Goal: Task Accomplishment & Management: Manage account settings

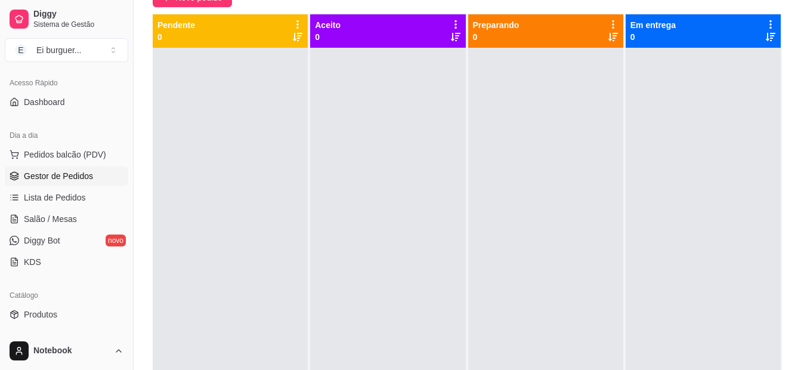
scroll to position [71, 0]
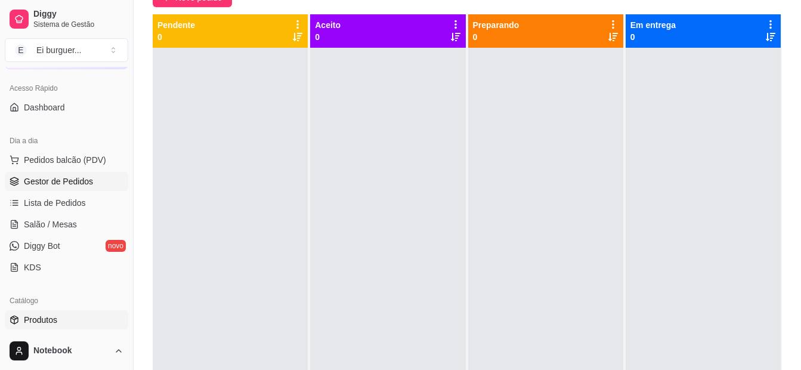
click at [53, 318] on span "Produtos" at bounding box center [40, 320] width 33 height 12
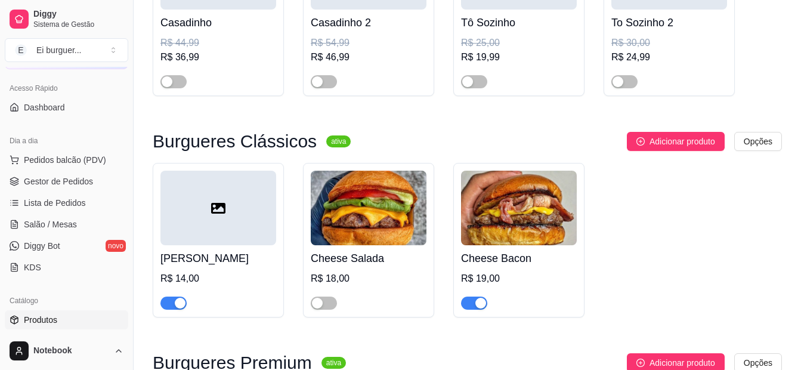
scroll to position [477, 0]
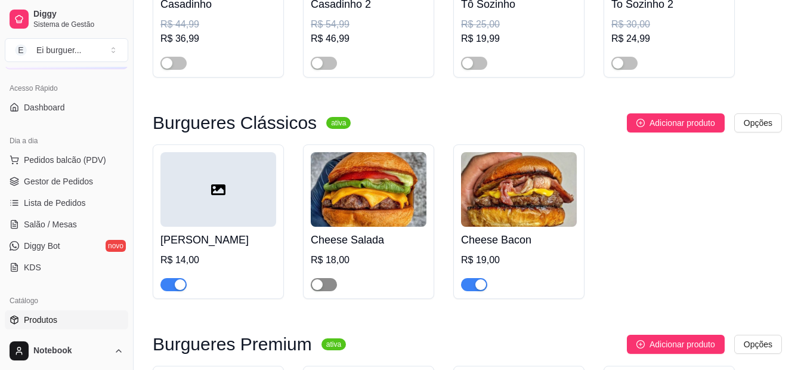
click at [320, 290] on div "button" at bounding box center [317, 284] width 11 height 11
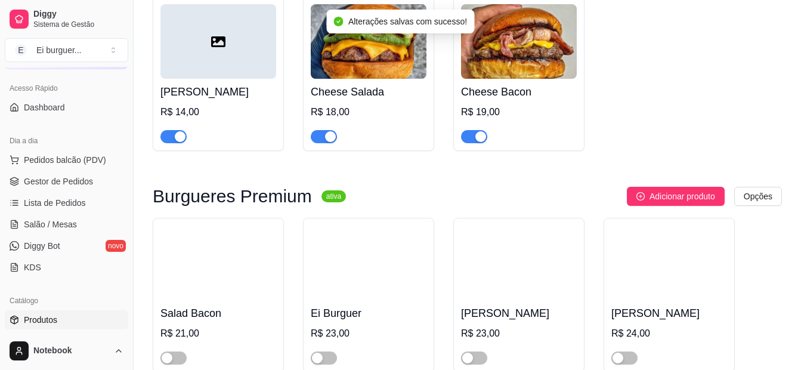
scroll to position [656, 0]
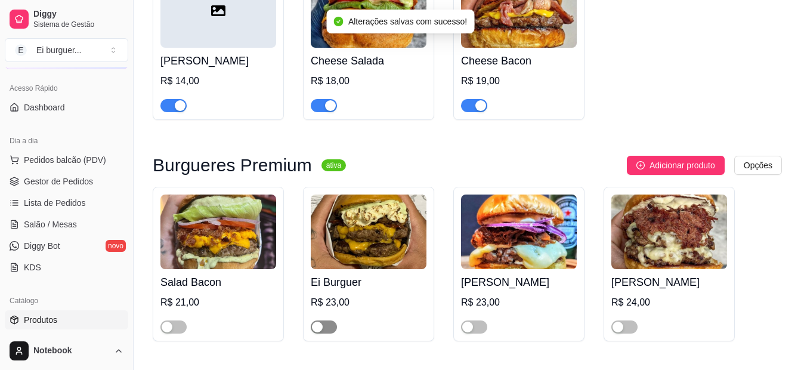
click at [322, 325] on div "button" at bounding box center [317, 327] width 11 height 11
click at [168, 326] on div "button" at bounding box center [167, 327] width 11 height 11
click at [462, 331] on div "button" at bounding box center [467, 327] width 11 height 11
click at [618, 329] on div "button" at bounding box center [618, 327] width 11 height 11
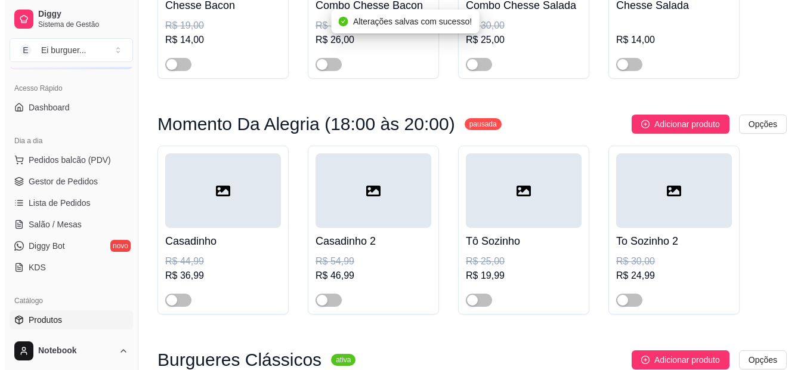
scroll to position [239, 0]
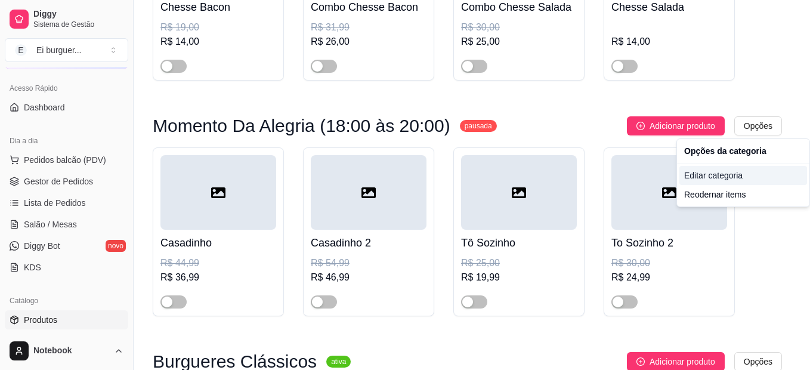
click at [712, 169] on div "Editar categoria" at bounding box center [744, 175] width 128 height 19
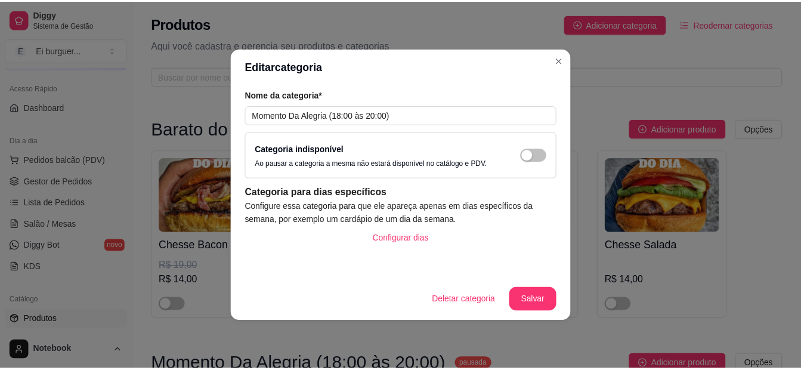
scroll to position [5, 0]
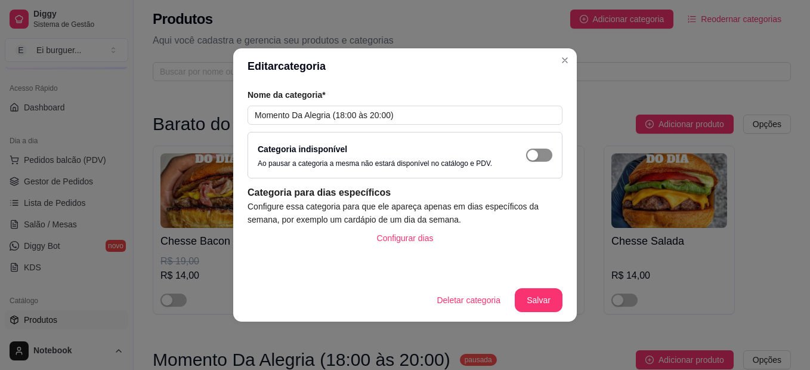
click at [538, 151] on button "button" at bounding box center [539, 155] width 26 height 13
click at [536, 294] on button "Salvar" at bounding box center [539, 300] width 48 height 24
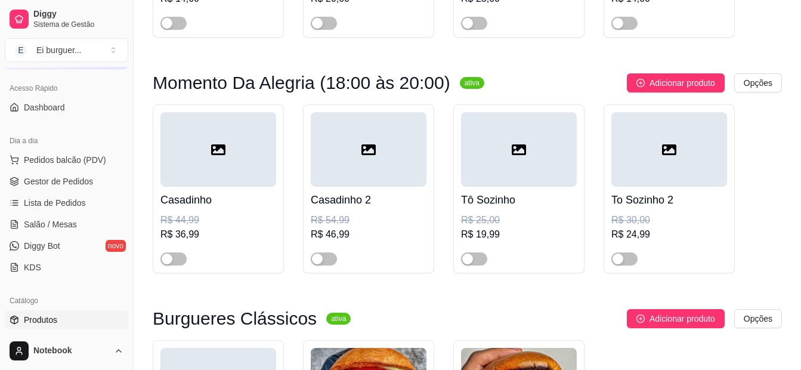
scroll to position [303, 0]
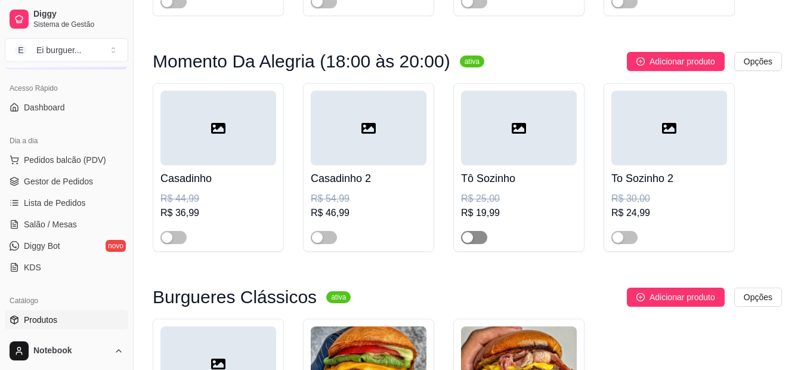
click at [477, 236] on span "button" at bounding box center [474, 237] width 26 height 13
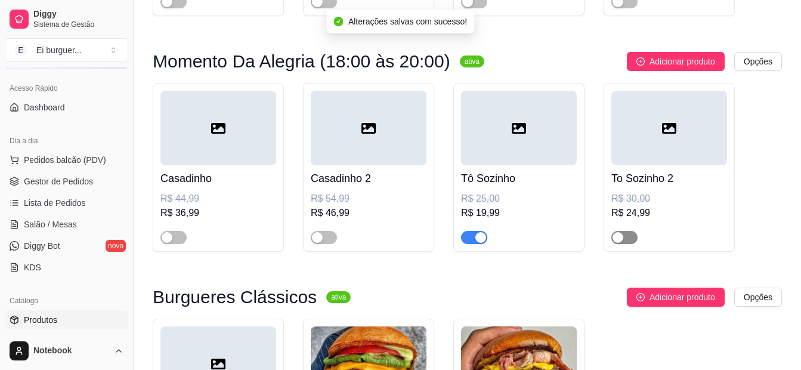
click at [623, 242] on button "button" at bounding box center [625, 237] width 26 height 13
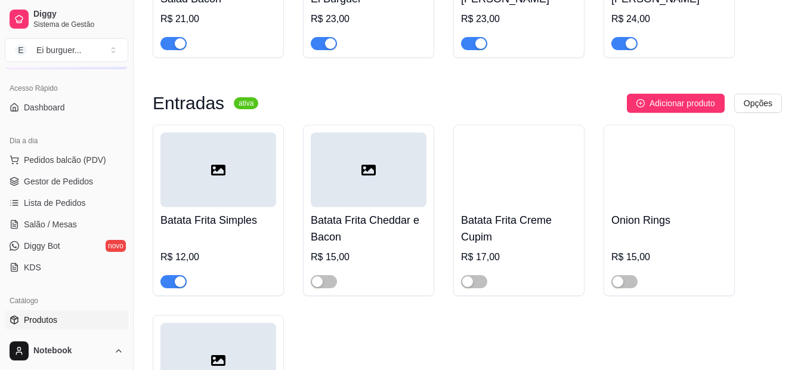
scroll to position [955, 0]
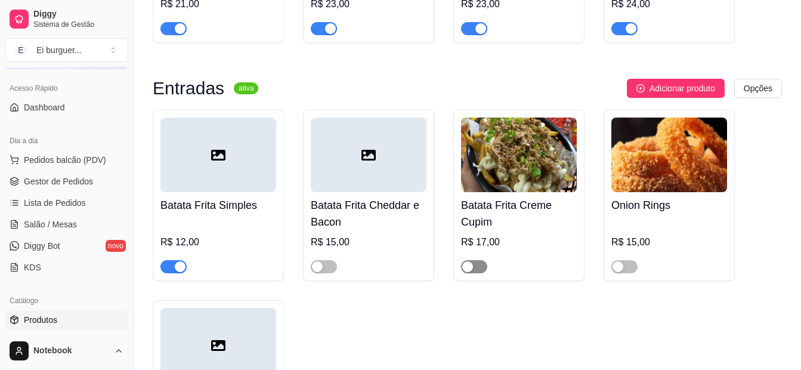
click at [474, 272] on button "button" at bounding box center [474, 266] width 26 height 13
click at [325, 272] on span "button" at bounding box center [324, 266] width 26 height 13
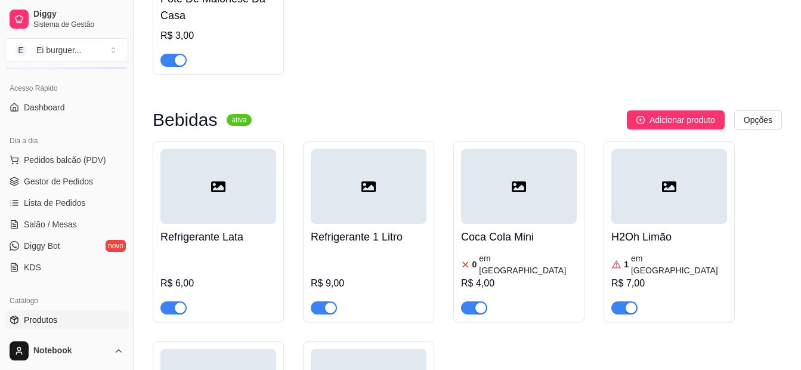
scroll to position [1372, 0]
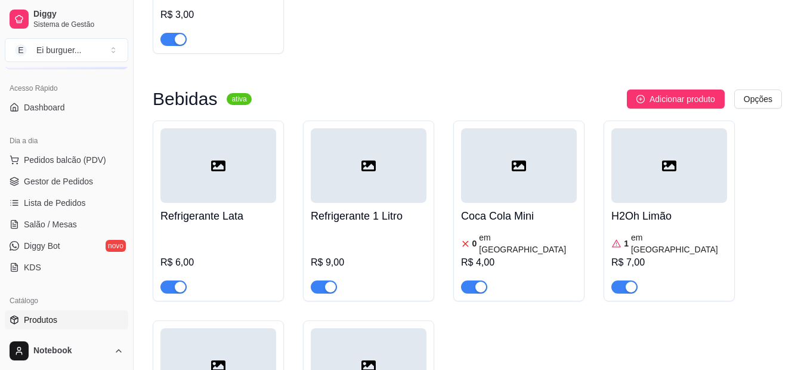
click at [535, 246] on div "0 em estoque" at bounding box center [519, 243] width 116 height 24
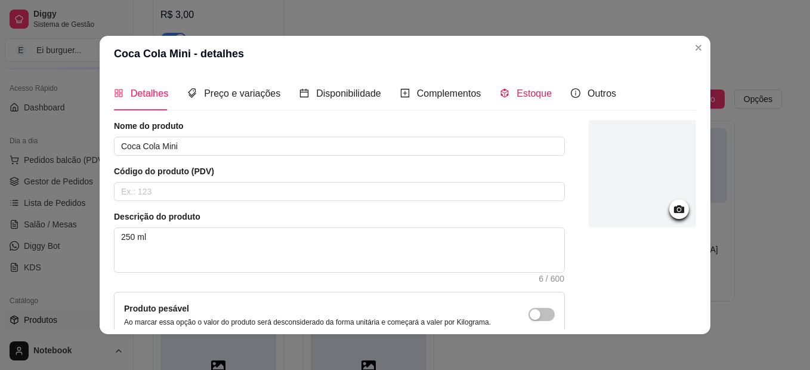
click at [500, 91] on icon "code-sandbox" at bounding box center [505, 93] width 10 height 10
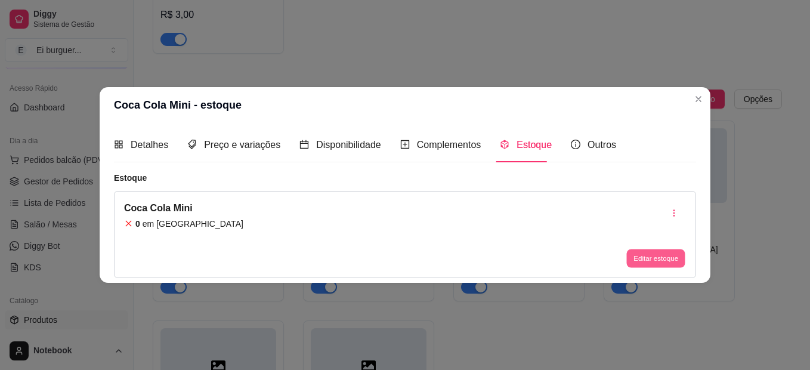
click at [652, 253] on button "Editar estoque" at bounding box center [655, 258] width 58 height 18
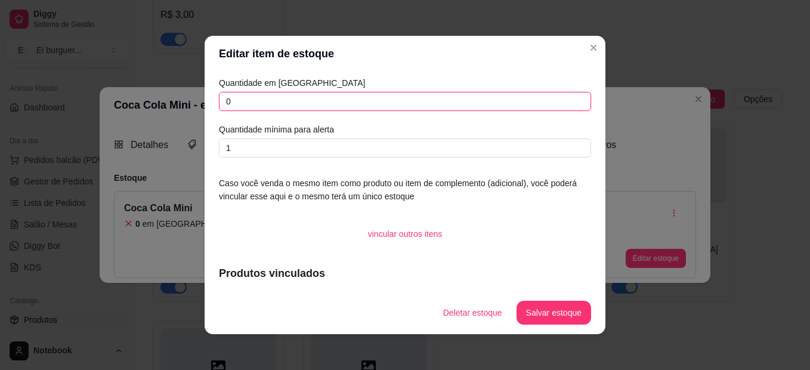
click at [277, 106] on input "0" at bounding box center [405, 101] width 372 height 19
type input "1"
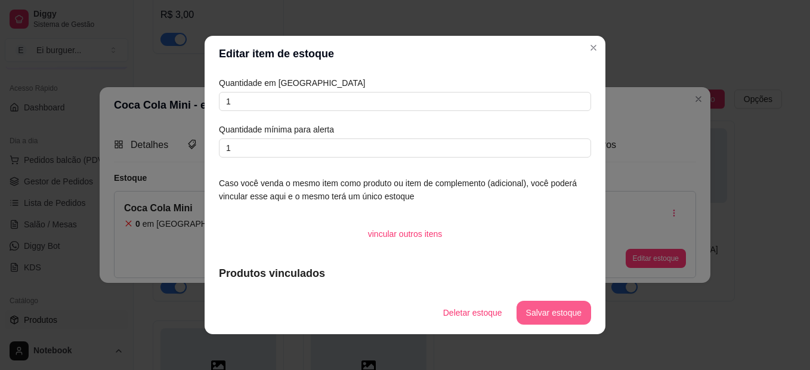
click at [543, 315] on button "Salvar estoque" at bounding box center [554, 313] width 75 height 24
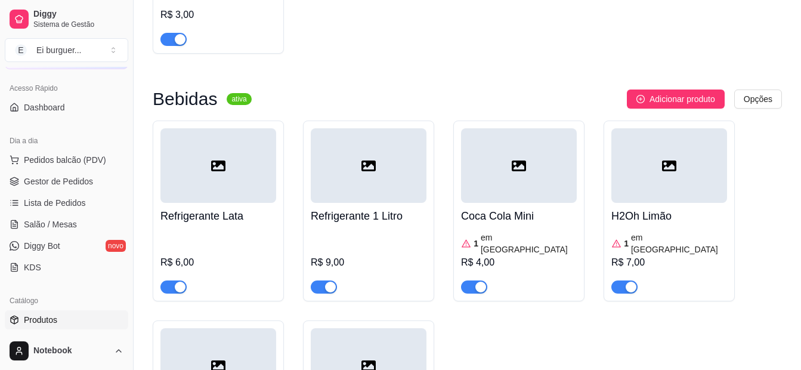
click at [674, 244] on div "1 em estoque" at bounding box center [670, 243] width 116 height 24
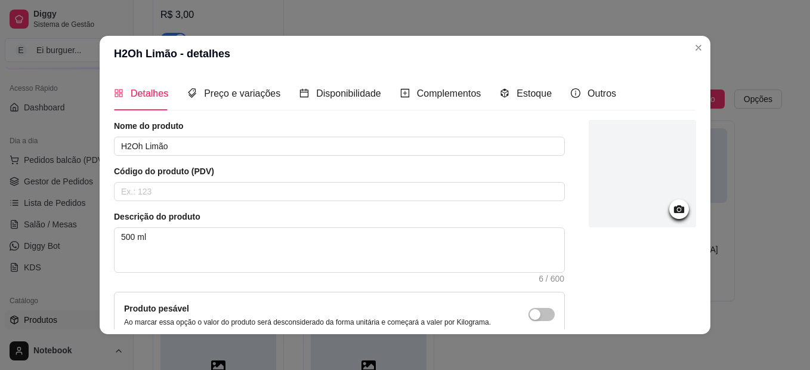
click at [484, 89] on div "Detalhes Preço e variações Disponibilidade Complementos Estoque Outros" at bounding box center [365, 93] width 502 height 34
click at [500, 89] on icon "code-sandbox" at bounding box center [505, 93] width 10 height 10
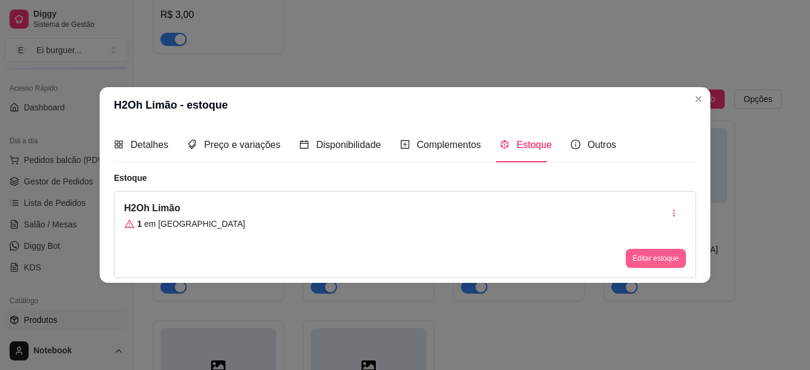
click at [654, 260] on button "Editar estoque" at bounding box center [656, 258] width 60 height 19
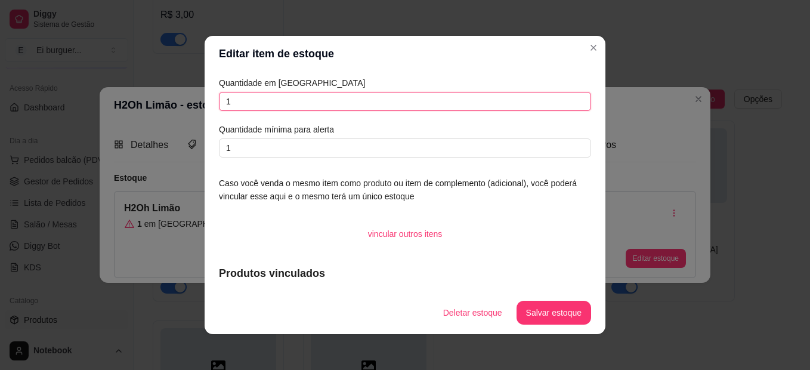
click at [350, 102] on input "1" at bounding box center [405, 101] width 372 height 19
type input "2"
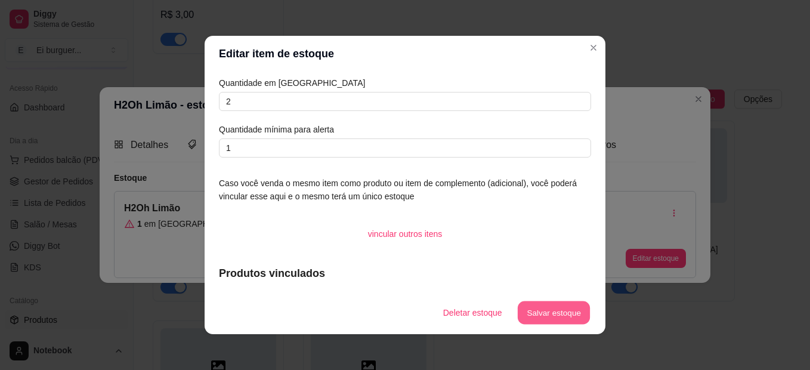
click at [546, 303] on button "Salvar estoque" at bounding box center [553, 312] width 73 height 23
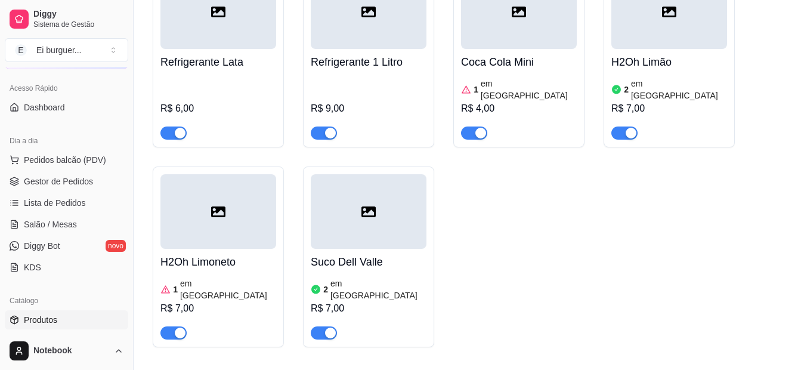
scroll to position [1545, 0]
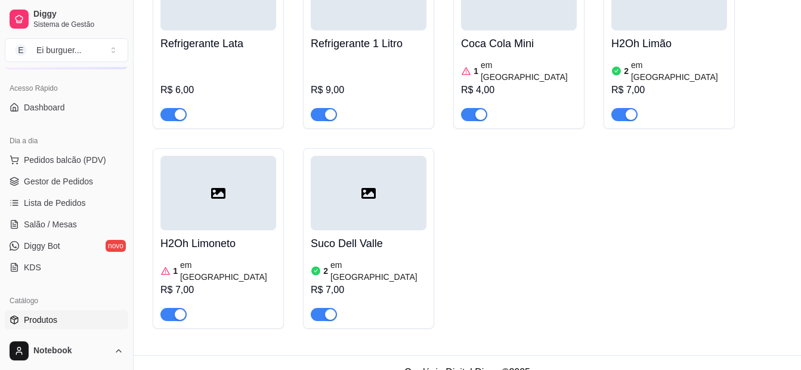
click at [211, 257] on div "1 em estoque R$ 7,00" at bounding box center [218, 289] width 116 height 64
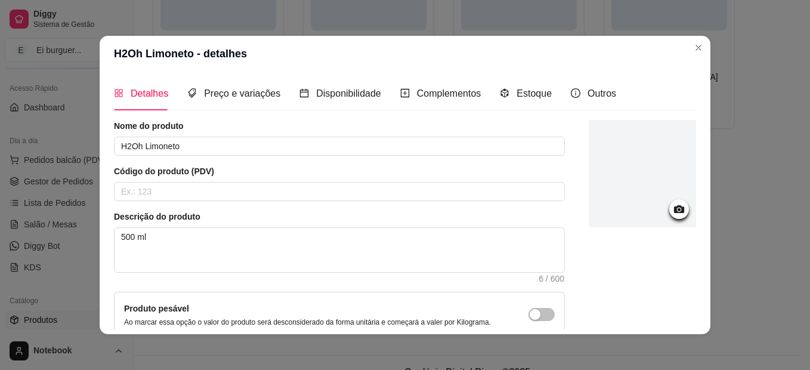
click at [489, 79] on div "Detalhes Preço e variações Disponibilidade Complementos Estoque Outros" at bounding box center [365, 93] width 502 height 34
click at [500, 85] on div "Estoque" at bounding box center [526, 93] width 52 height 34
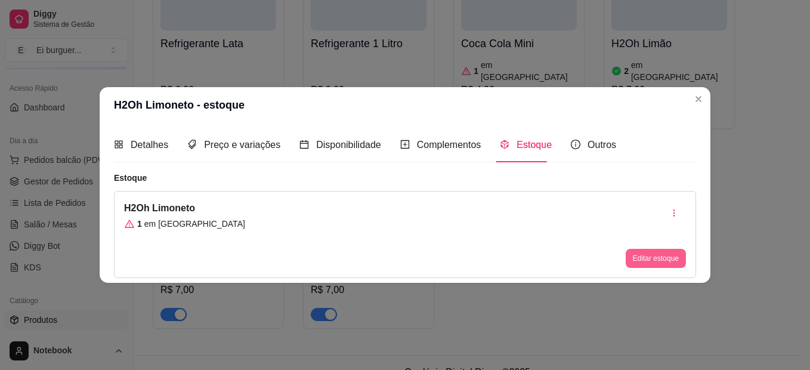
click at [663, 254] on button "Editar estoque" at bounding box center [656, 258] width 60 height 19
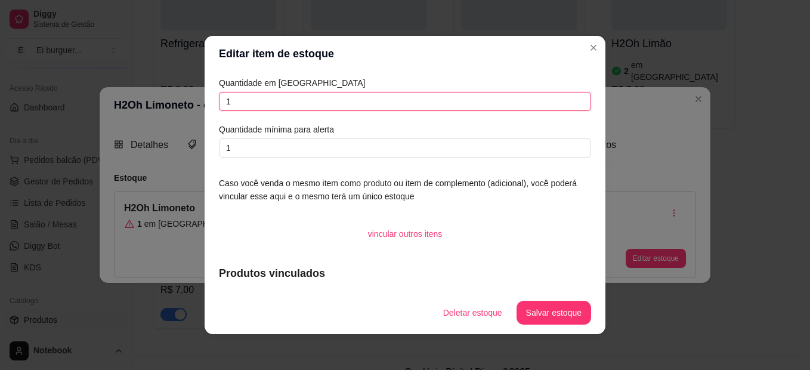
click at [283, 100] on input "1" at bounding box center [405, 101] width 372 height 19
type input "3"
type input "2"
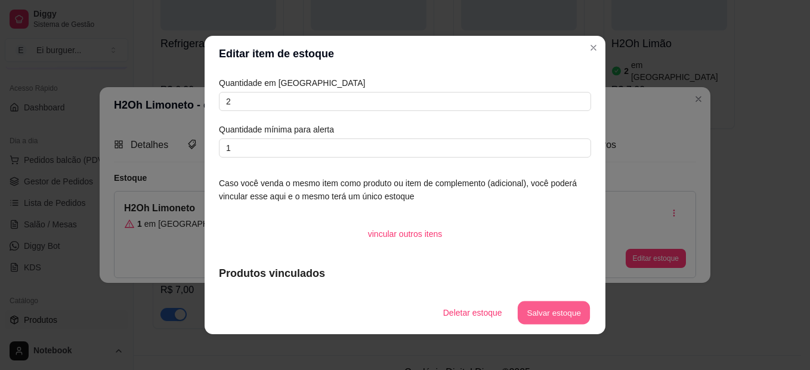
click at [554, 315] on button "Salvar estoque" at bounding box center [553, 312] width 73 height 23
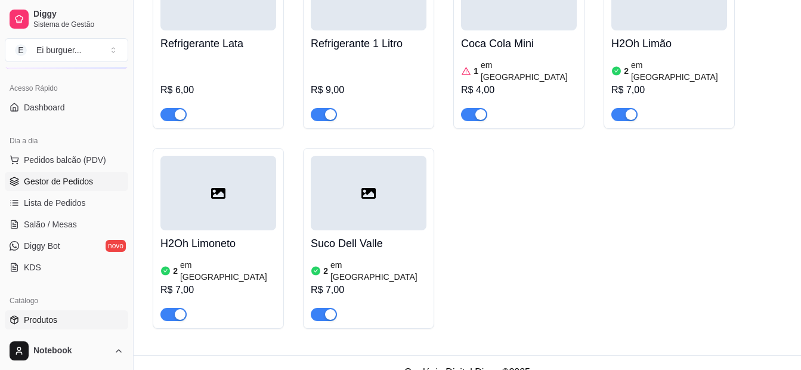
click at [67, 180] on span "Gestor de Pedidos" at bounding box center [58, 181] width 69 height 12
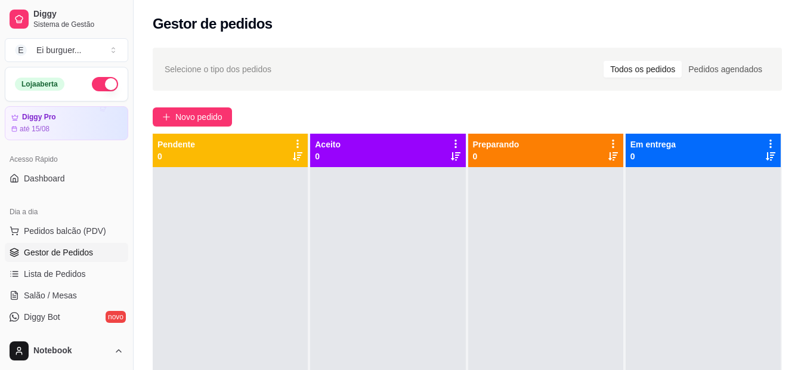
click at [240, 298] on div at bounding box center [230, 352] width 155 height 370
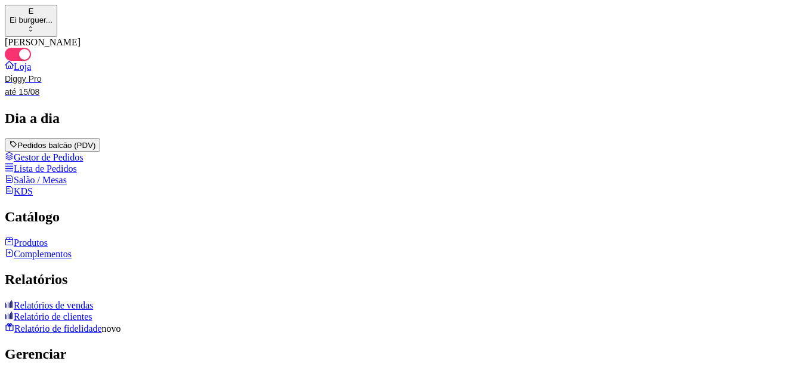
click at [520, 100] on button "IMPRESSORA" at bounding box center [504, 105] width 50 height 10
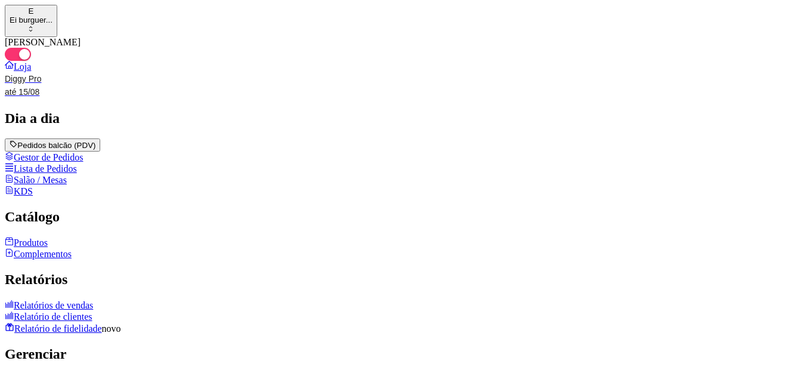
click at [75, 152] on button "Pedidos balcão (PDV)" at bounding box center [52, 144] width 95 height 13
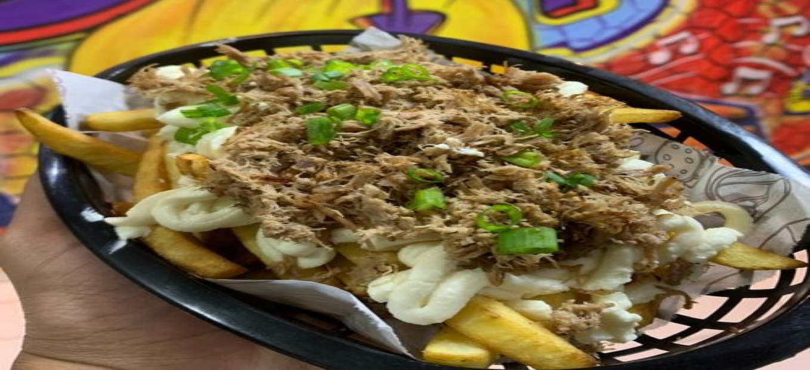
scroll to position [418, 0]
type input "1"
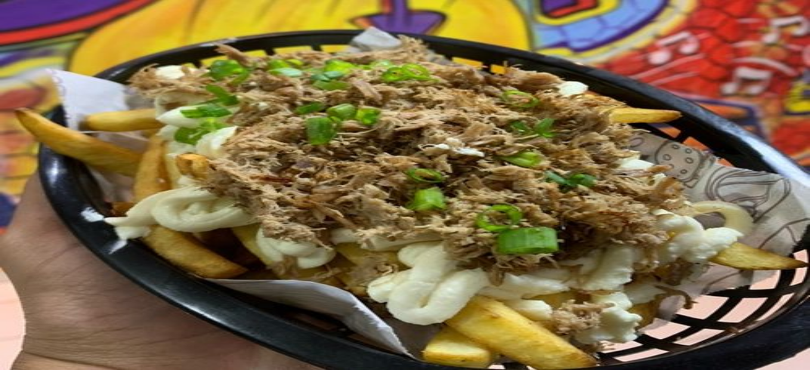
type input "1"
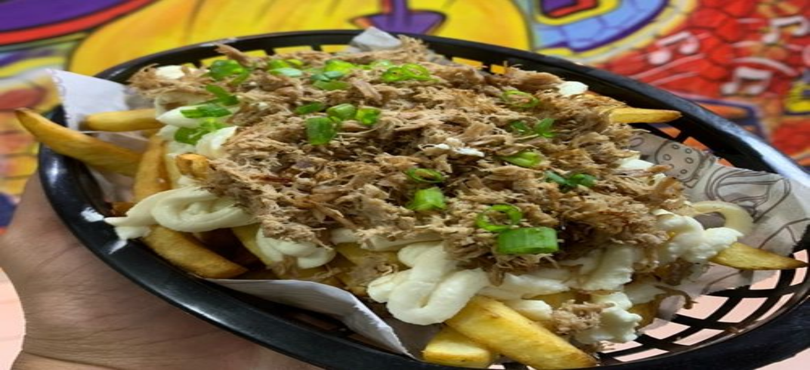
type input "1"
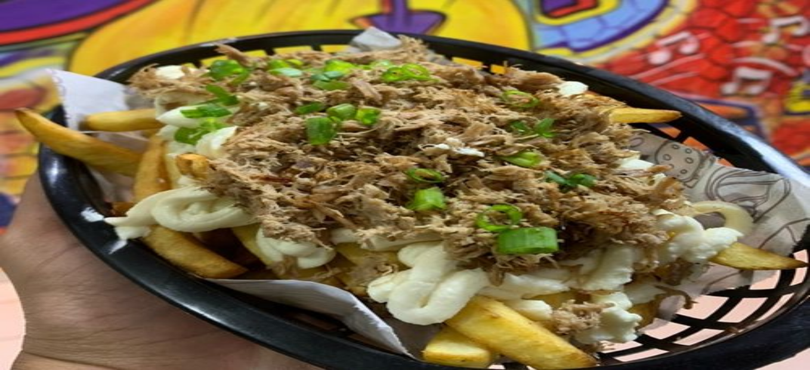
type input "maria"
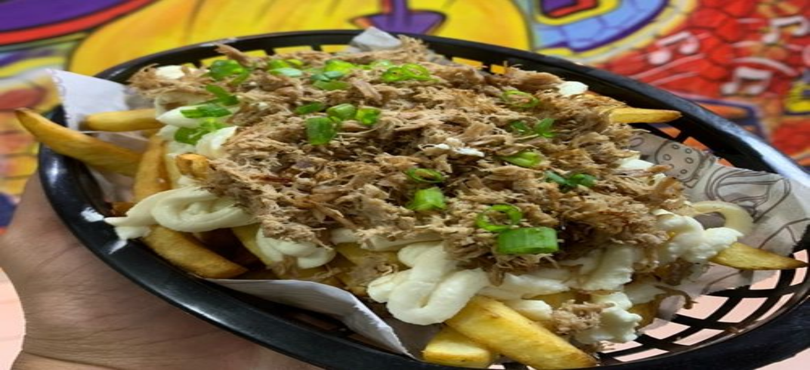
type input "R$ 0,00"
type input "0"
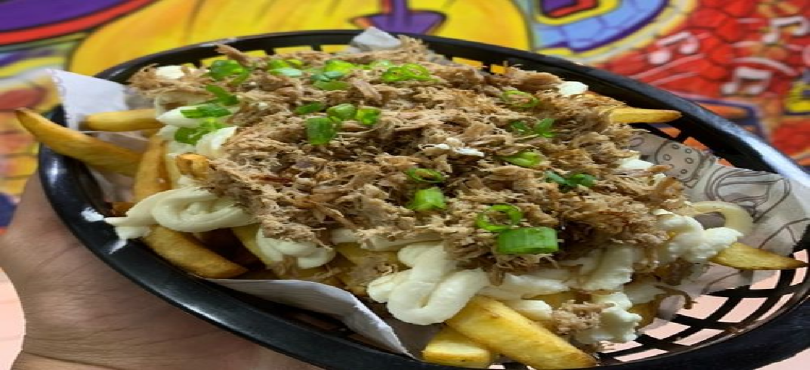
type input "0"
type input "-R$ 54,00"
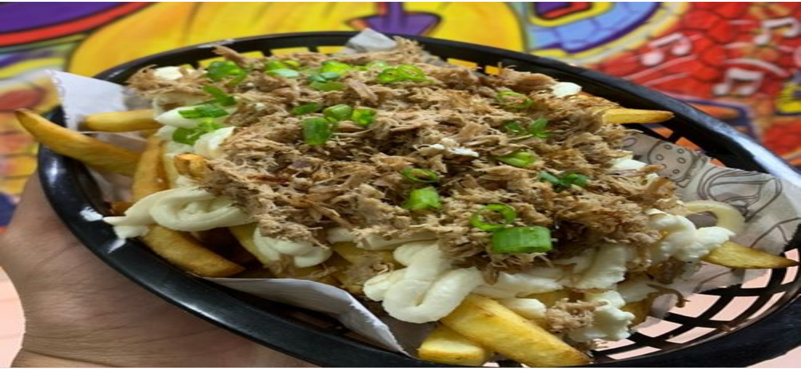
scroll to position [1310, 0]
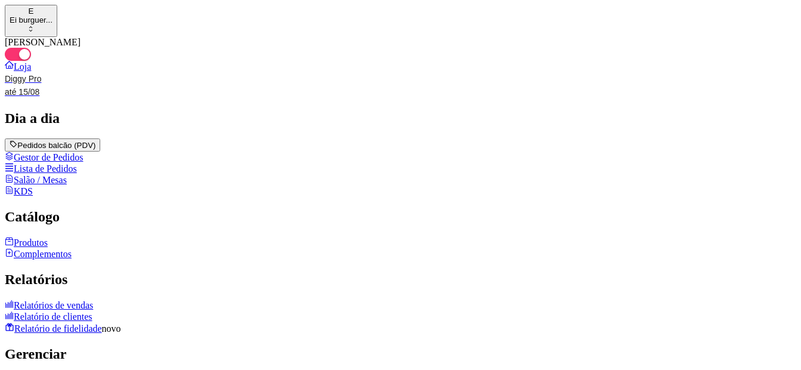
scroll to position [131, 0]
click at [508, 104] on button "IMPRESSORA" at bounding box center [493, 110] width 63 height 13
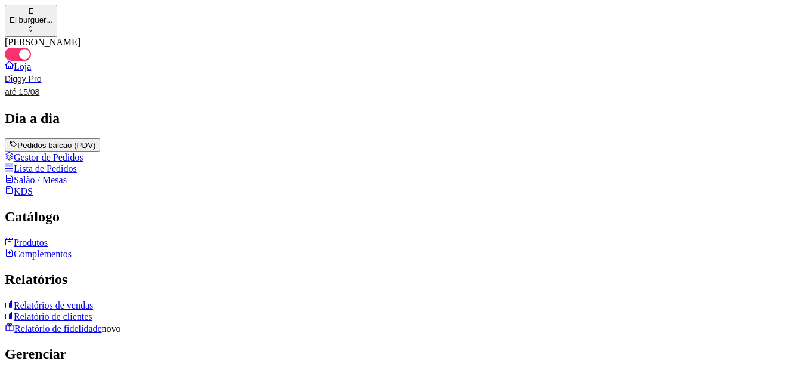
click at [512, 104] on button "IMPRESSORA" at bounding box center [493, 110] width 63 height 13
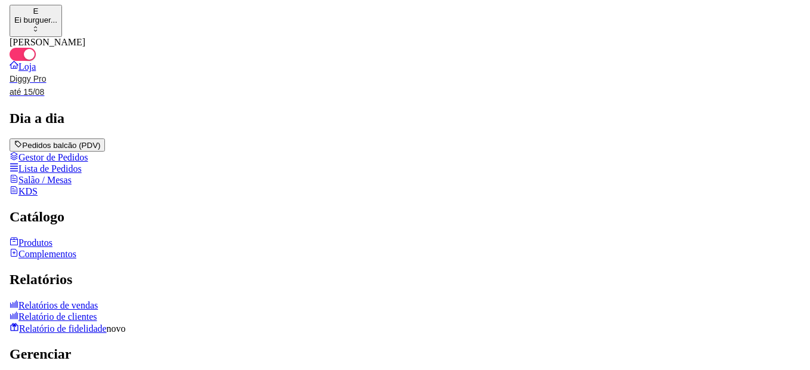
scroll to position [0, 0]
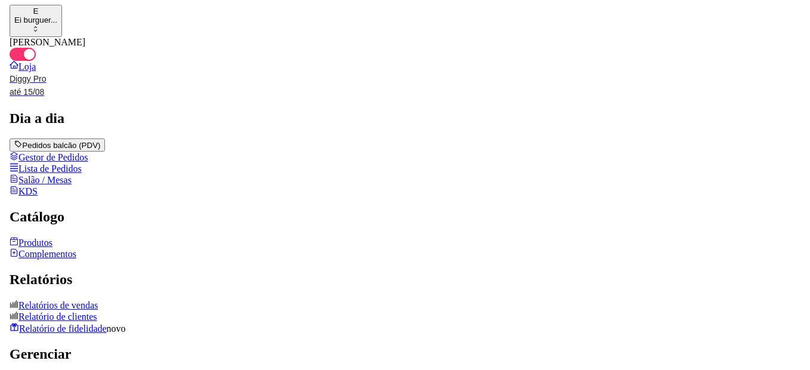
scroll to position [119, 0]
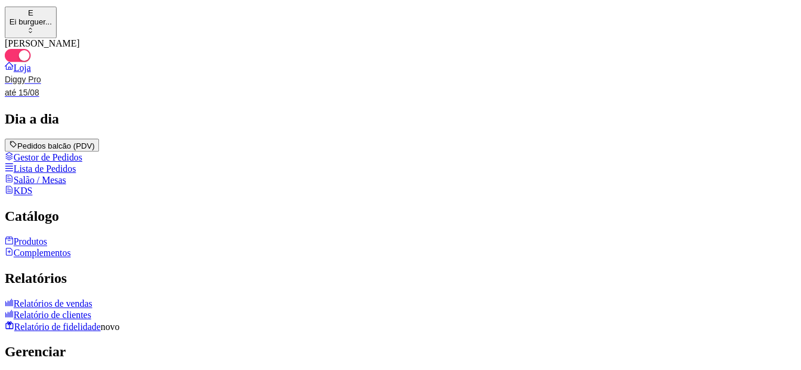
scroll to position [287, 0]
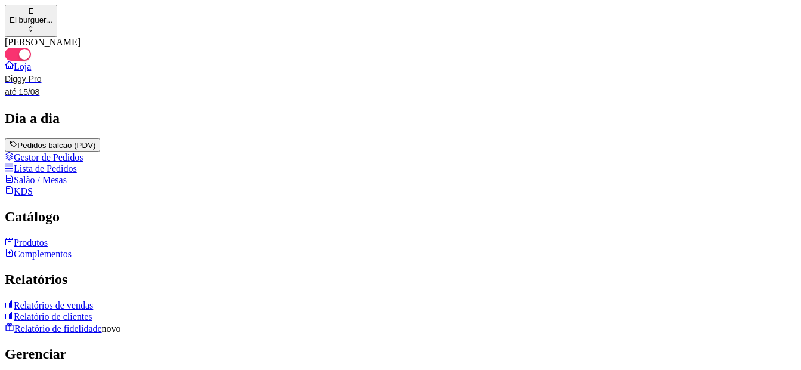
click at [520, 100] on button "IMPRESSORA" at bounding box center [505, 105] width 50 height 10
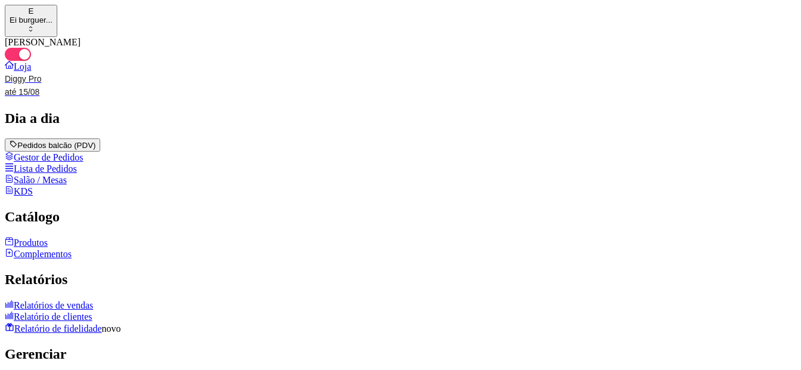
click at [520, 104] on button "IMPRESSORA" at bounding box center [493, 110] width 63 height 13
drag, startPoint x: 453, startPoint y: 155, endPoint x: 427, endPoint y: 165, distance: 27.8
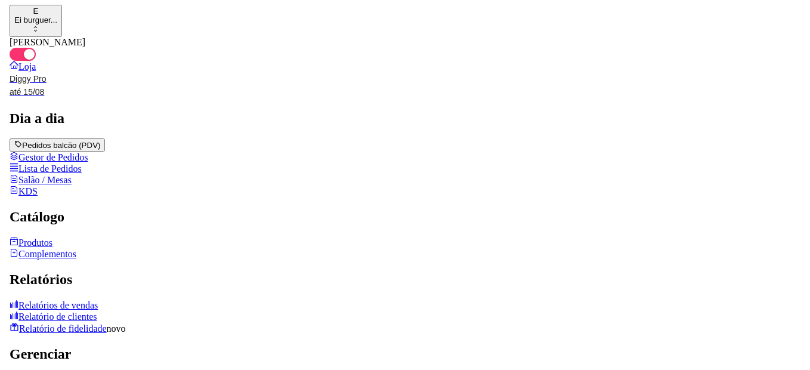
scroll to position [50, 0]
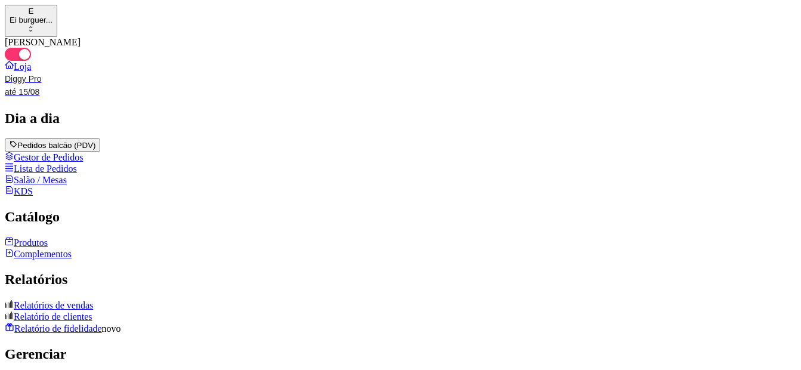
click at [64, 152] on button "Pedidos balcão (PDV)" at bounding box center [52, 144] width 95 height 13
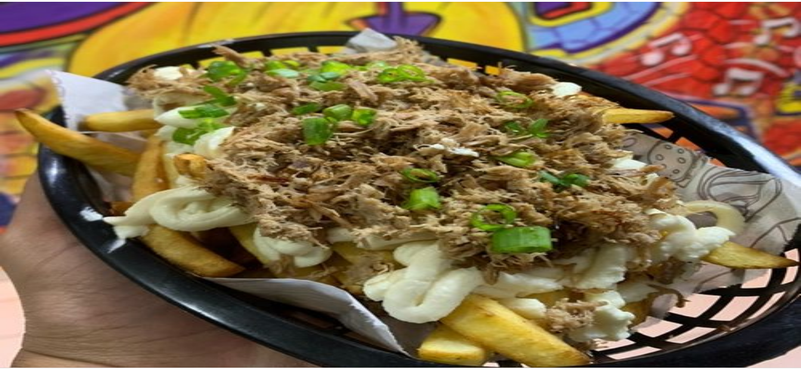
scroll to position [64, 0]
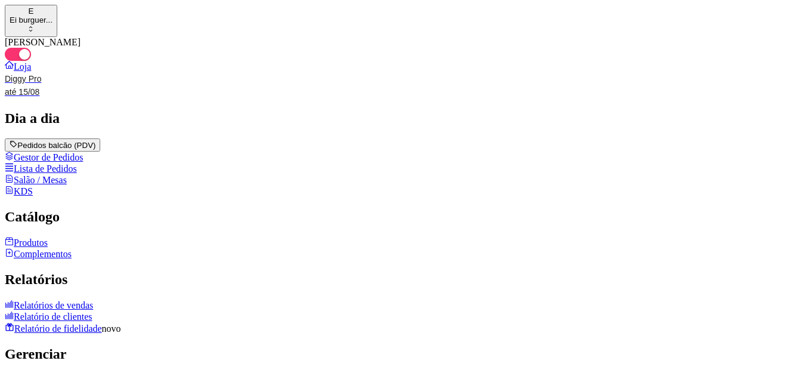
click at [498, 104] on button "IMPRESSORA" at bounding box center [493, 110] width 63 height 13
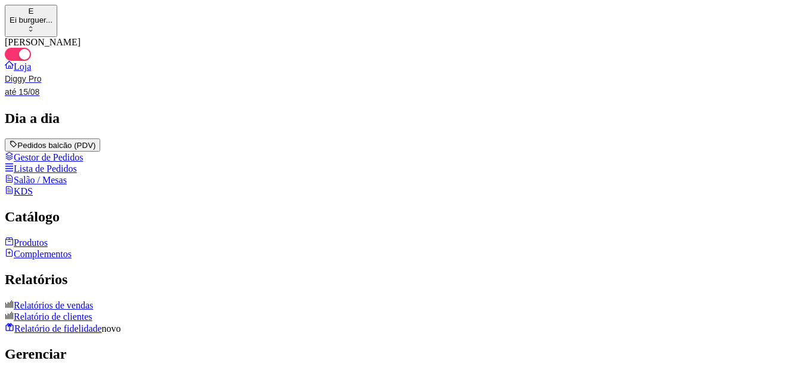
scroll to position [50, 0]
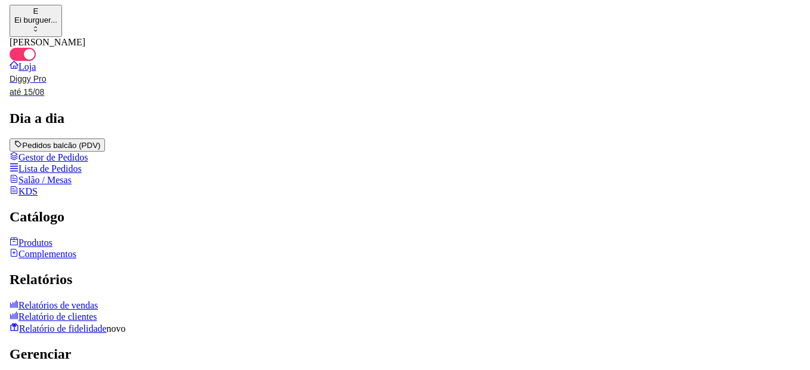
scroll to position [0, 0]
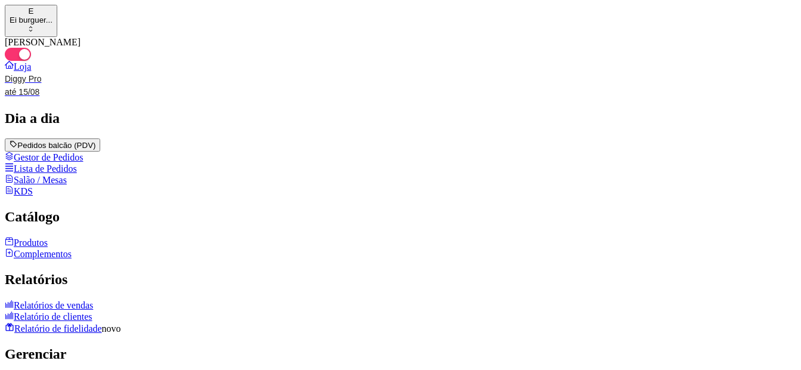
click at [77, 152] on button "Pedidos balcão (PDV)" at bounding box center [52, 144] width 95 height 13
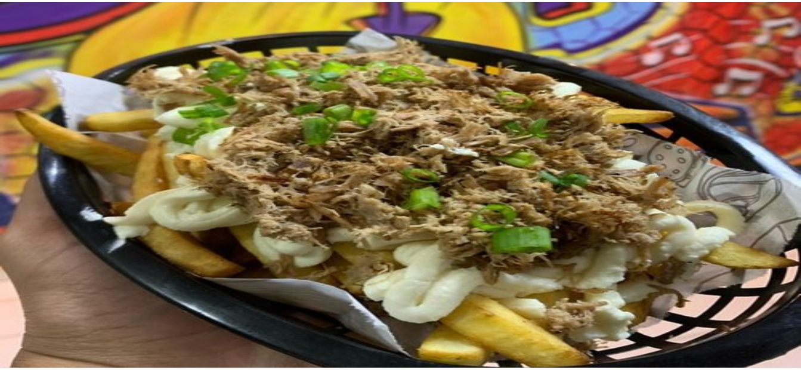
scroll to position [239, 0]
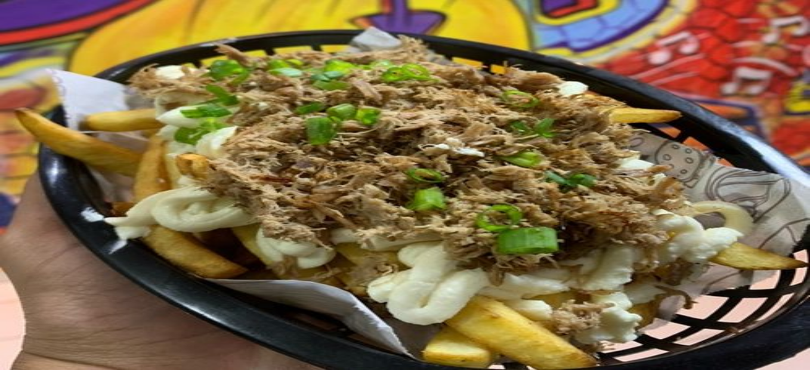
type input "1"
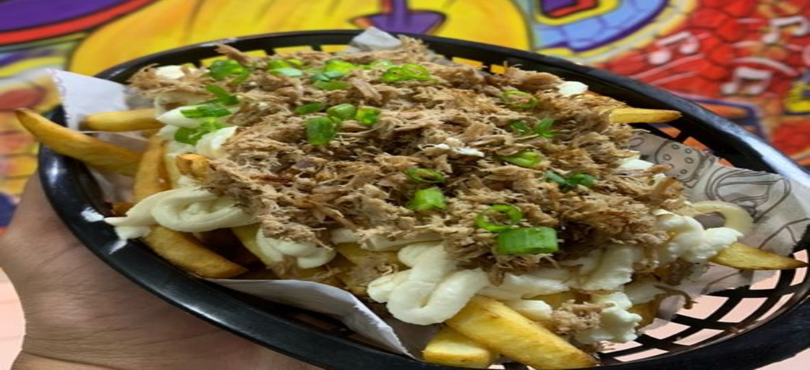
type input "duda"
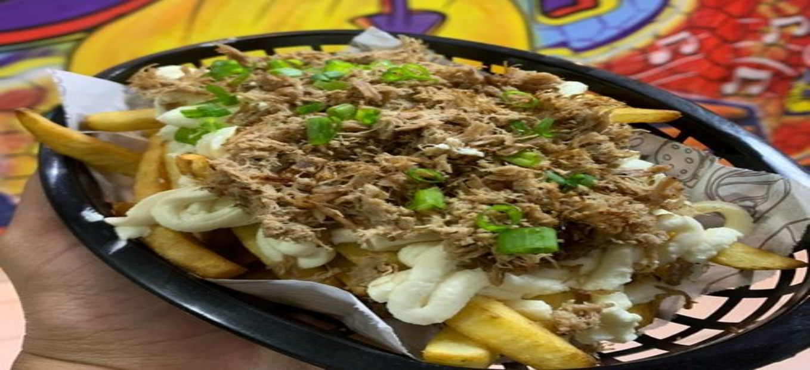
type input "R$ 0,00"
type input "0"
type input "-R$ 18,00"
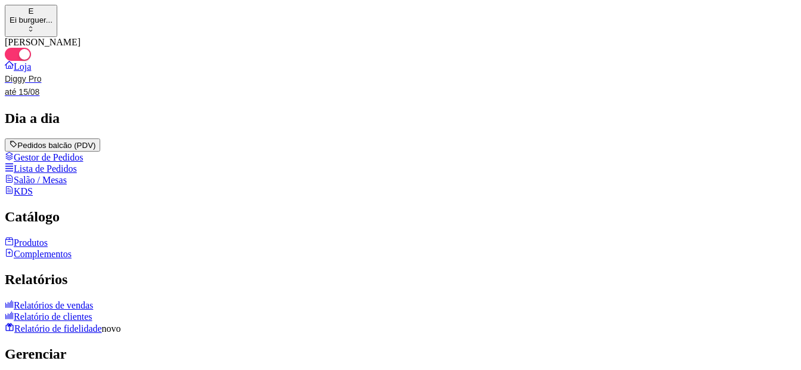
drag, startPoint x: 329, startPoint y: 339, endPoint x: 282, endPoint y: 182, distance: 164.6
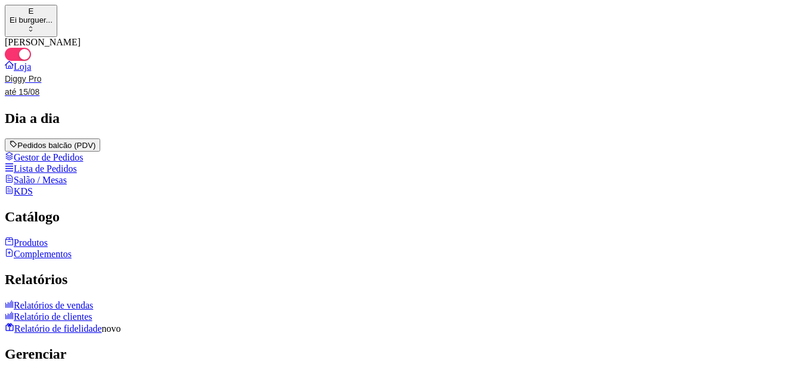
scroll to position [473, 0]
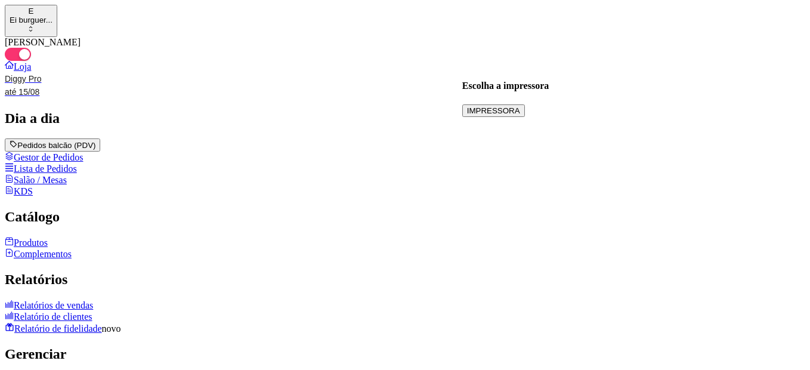
click at [525, 104] on button "IMPRESSORA" at bounding box center [493, 110] width 63 height 13
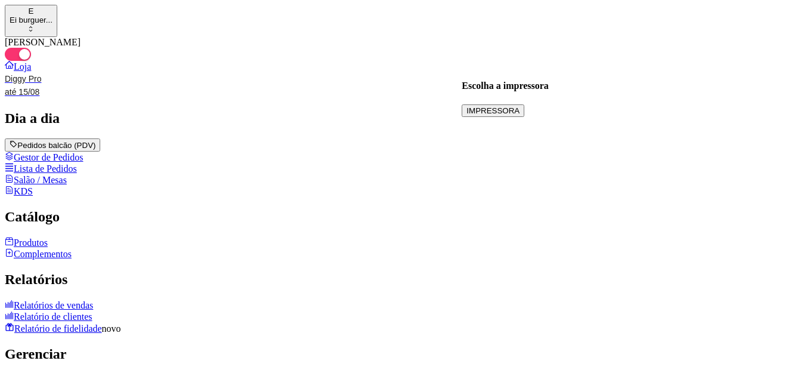
click at [524, 104] on button "IMPRESSORA" at bounding box center [493, 110] width 63 height 13
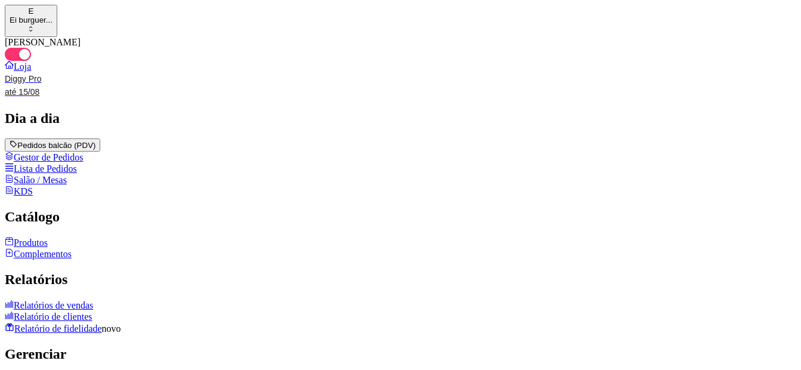
click at [529, 104] on button "IMPRESSORA" at bounding box center [504, 105] width 50 height 10
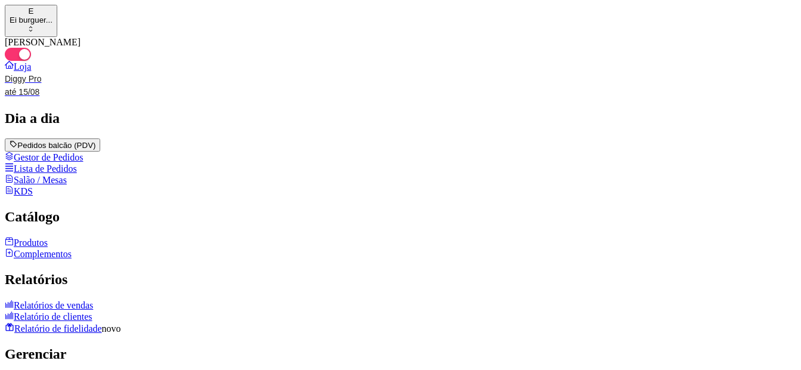
scroll to position [745, 0]
drag, startPoint x: 393, startPoint y: 148, endPoint x: 416, endPoint y: 219, distance: 74.7
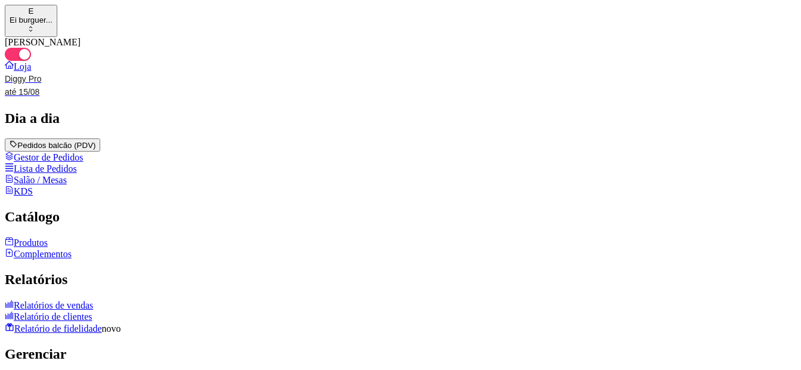
drag, startPoint x: 399, startPoint y: 304, endPoint x: 166, endPoint y: 126, distance: 292.8
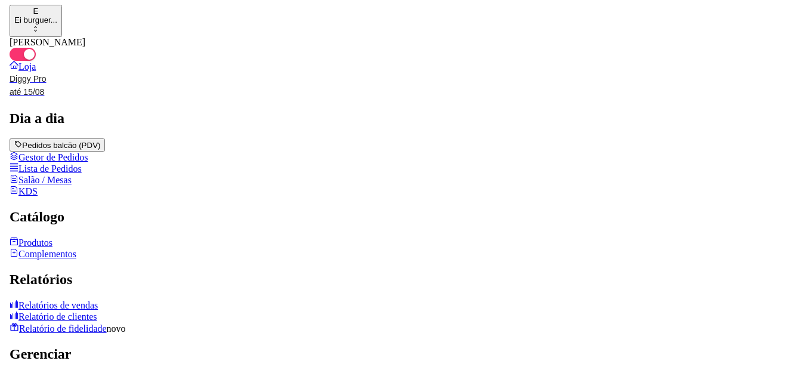
scroll to position [0, 0]
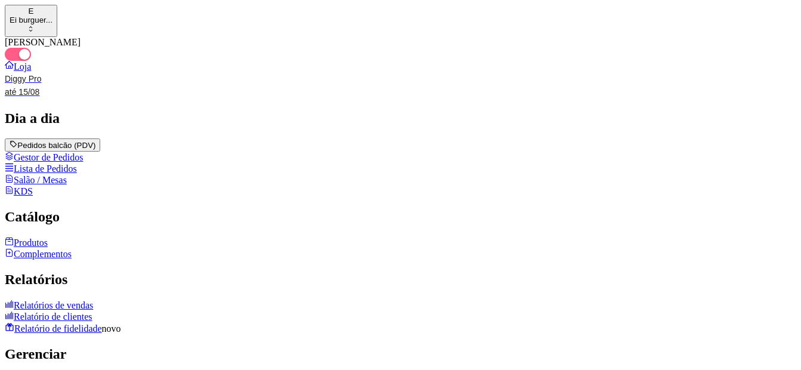
click at [31, 61] on span "button" at bounding box center [18, 54] width 26 height 13
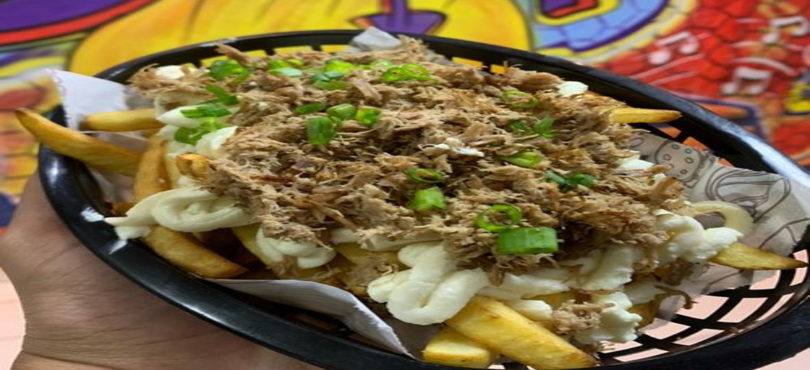
scroll to position [32, 0]
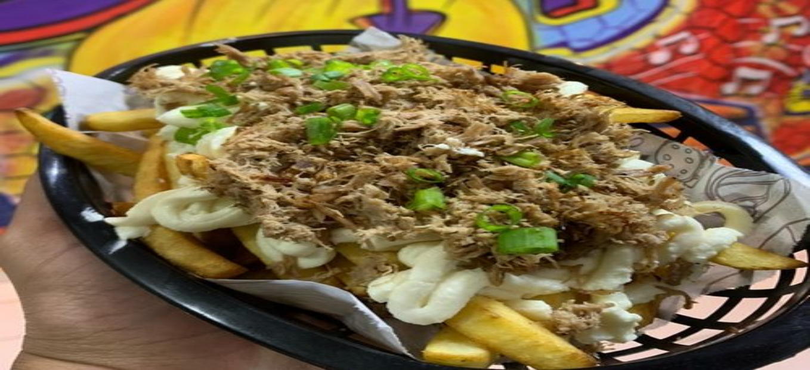
scroll to position [45, 0]
type input "-R$ 44,98"
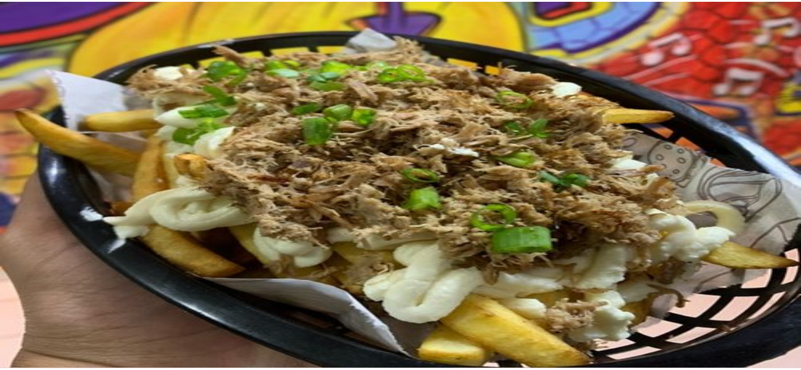
scroll to position [0, 0]
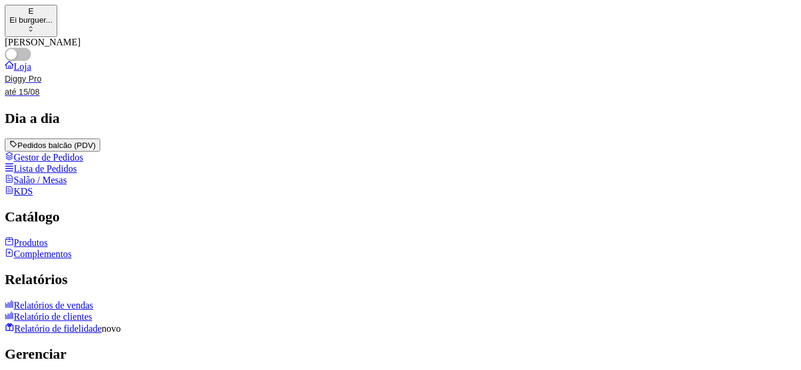
click at [514, 104] on button "IMPRESSORA" at bounding box center [493, 110] width 63 height 13
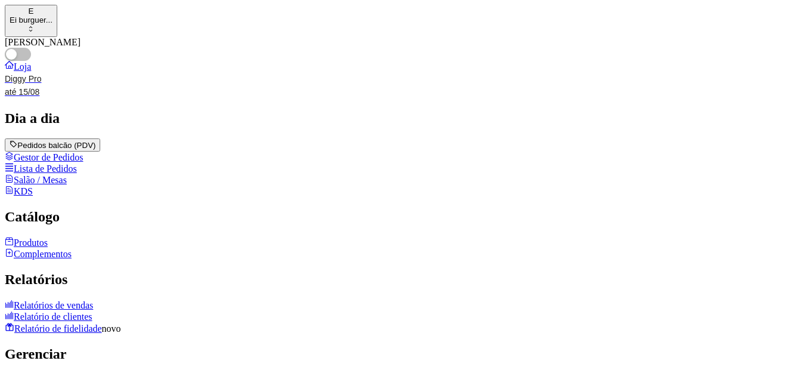
click at [45, 300] on link "Relatórios de vendas" at bounding box center [49, 305] width 88 height 10
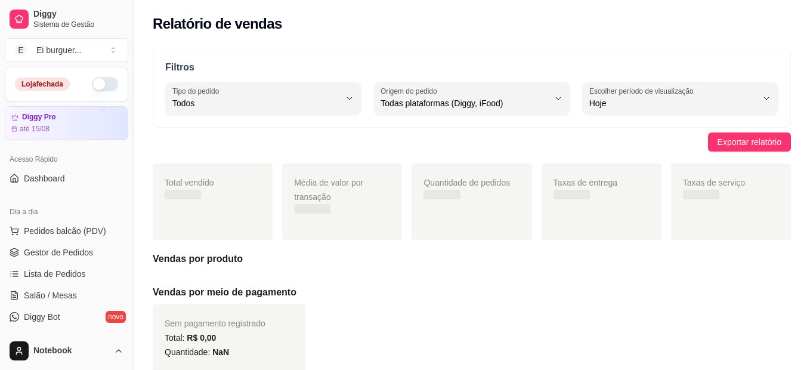
select select "ALL"
select select "0"
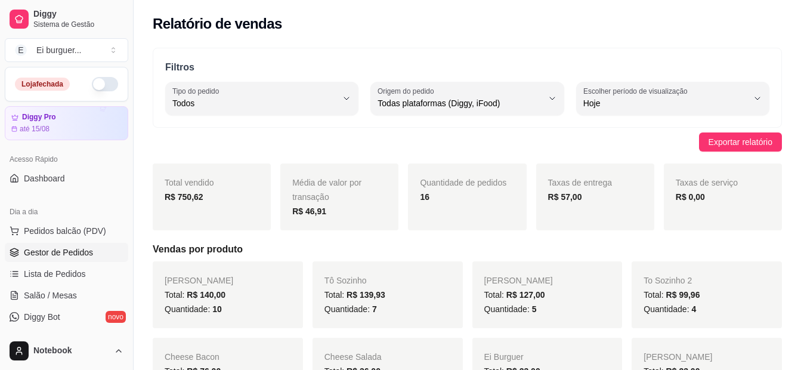
click at [44, 258] on span "Gestor de Pedidos" at bounding box center [58, 252] width 69 height 12
